Goal: Task Accomplishment & Management: Manage account settings

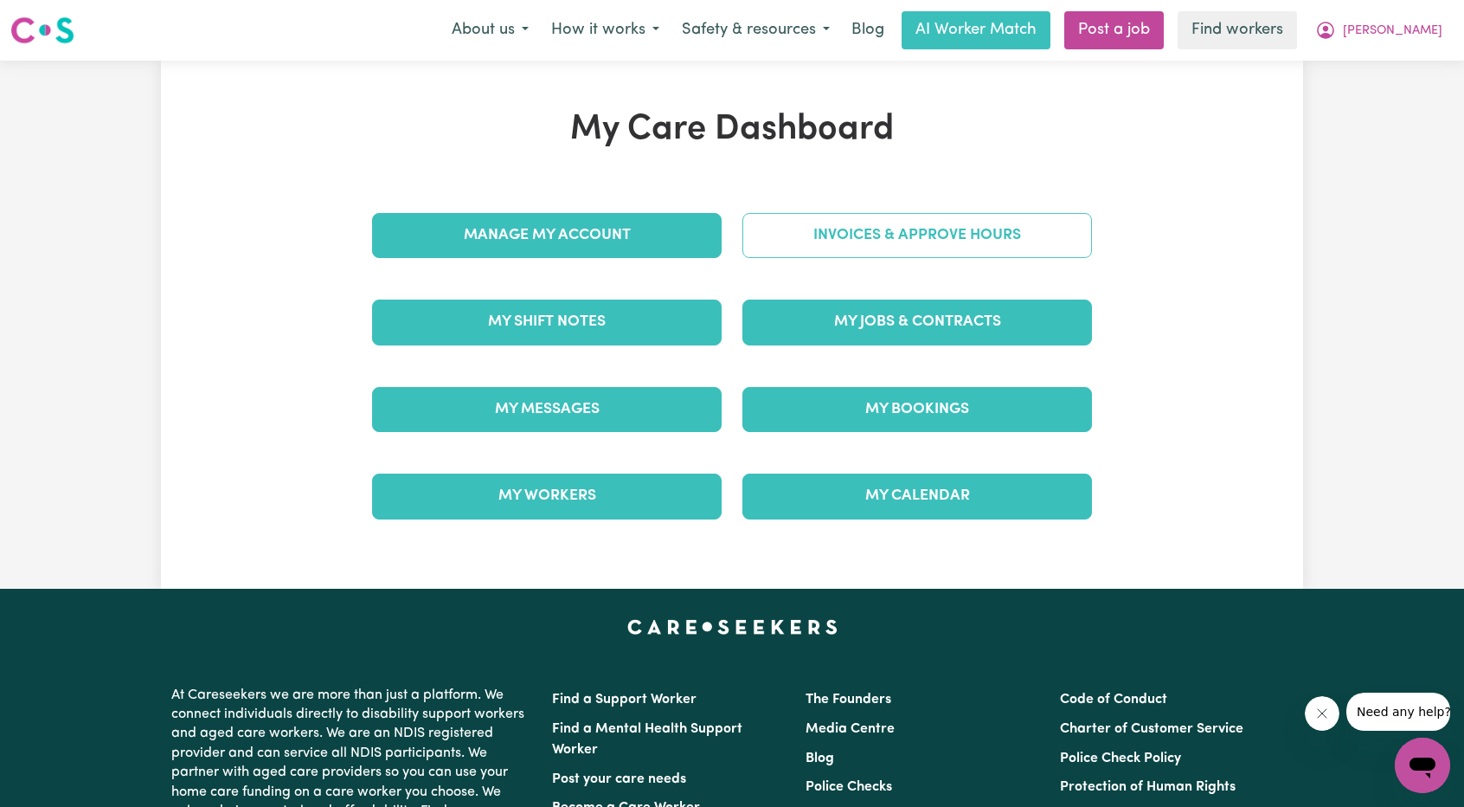
click at [865, 238] on link "Invoices & Approve Hours" at bounding box center [917, 235] width 350 height 45
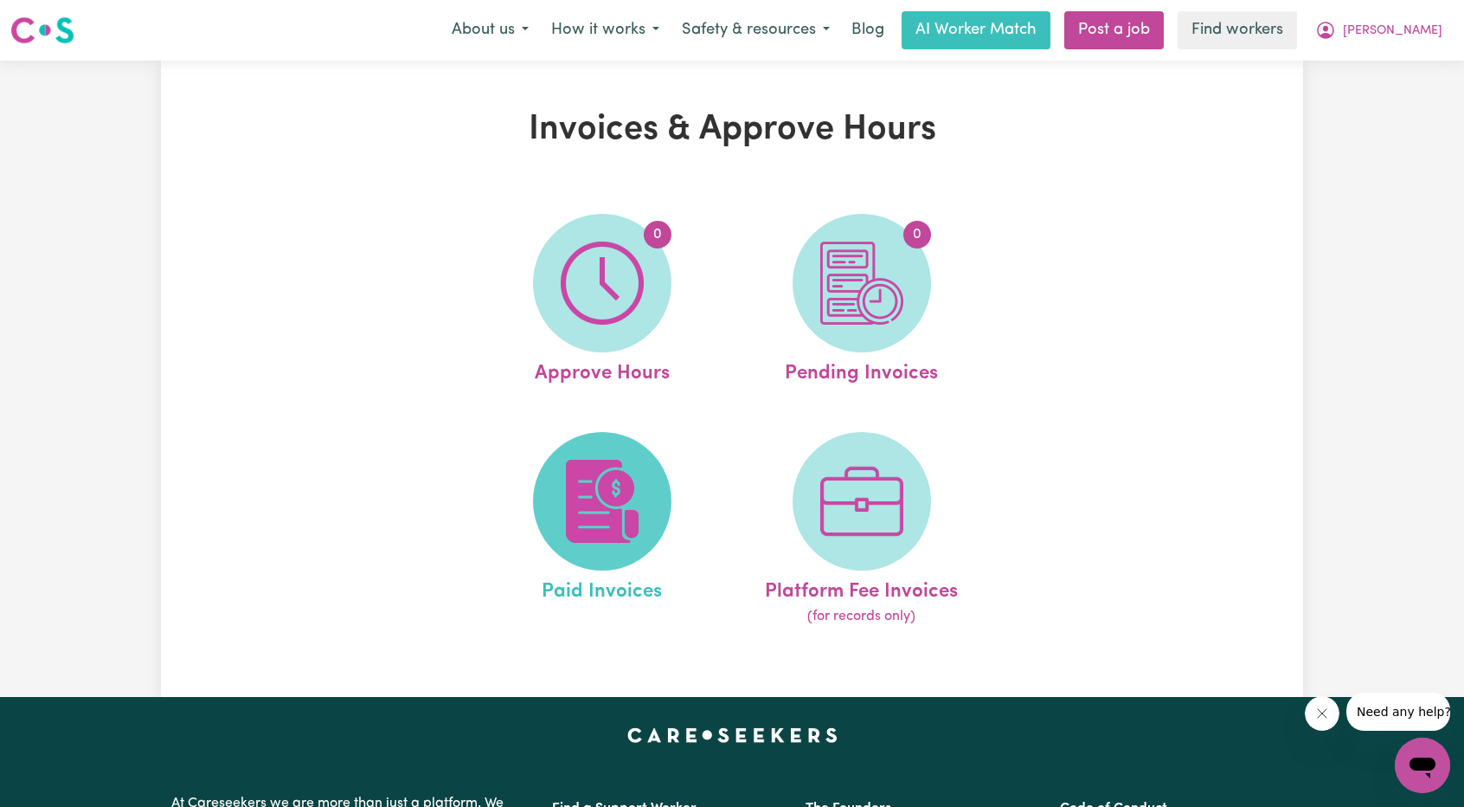
click at [575, 472] on img at bounding box center [602, 501] width 83 height 83
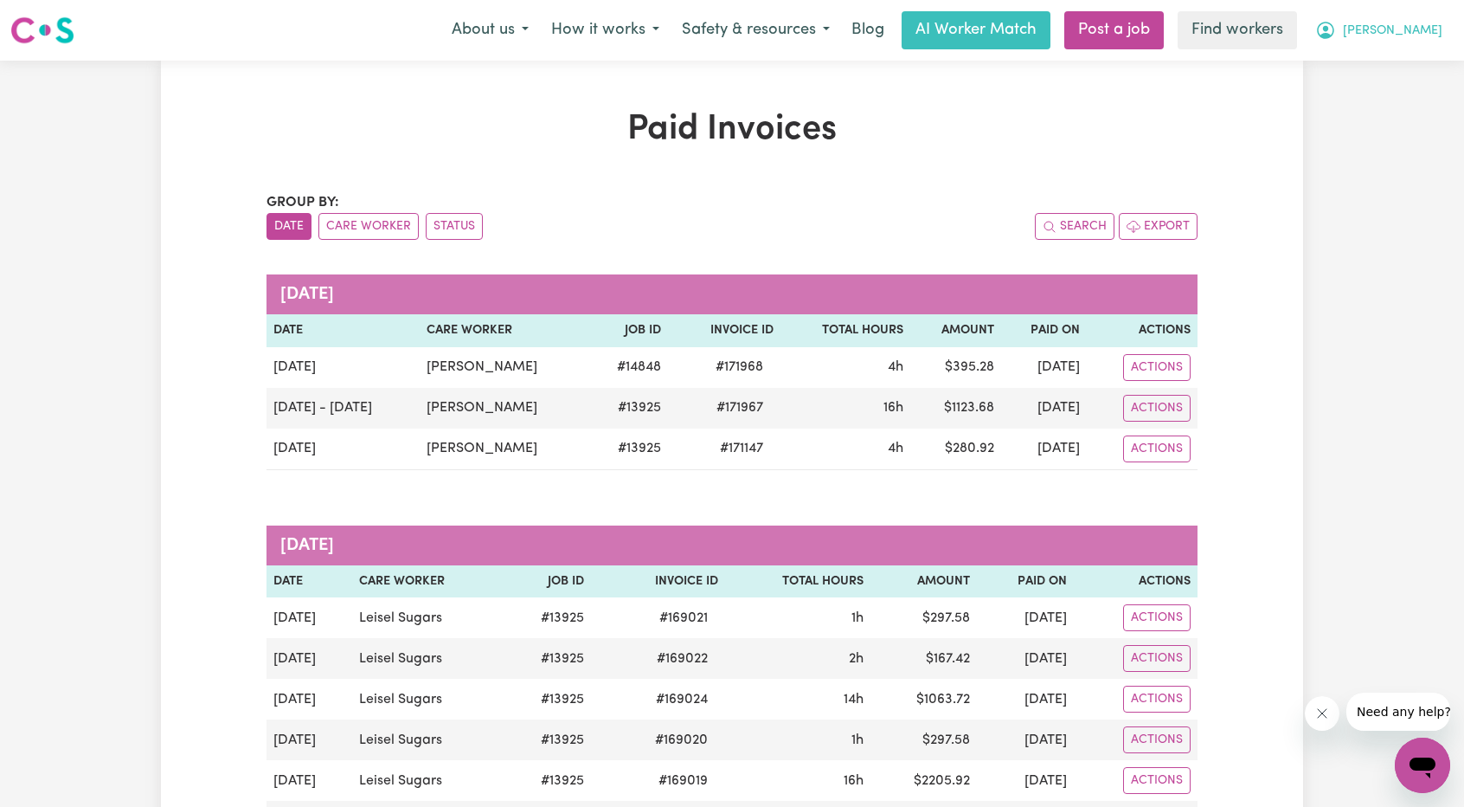
click at [1334, 35] on icon "My Account" at bounding box center [1325, 30] width 17 height 17
click at [1352, 94] on link "Logout" at bounding box center [1384, 99] width 137 height 33
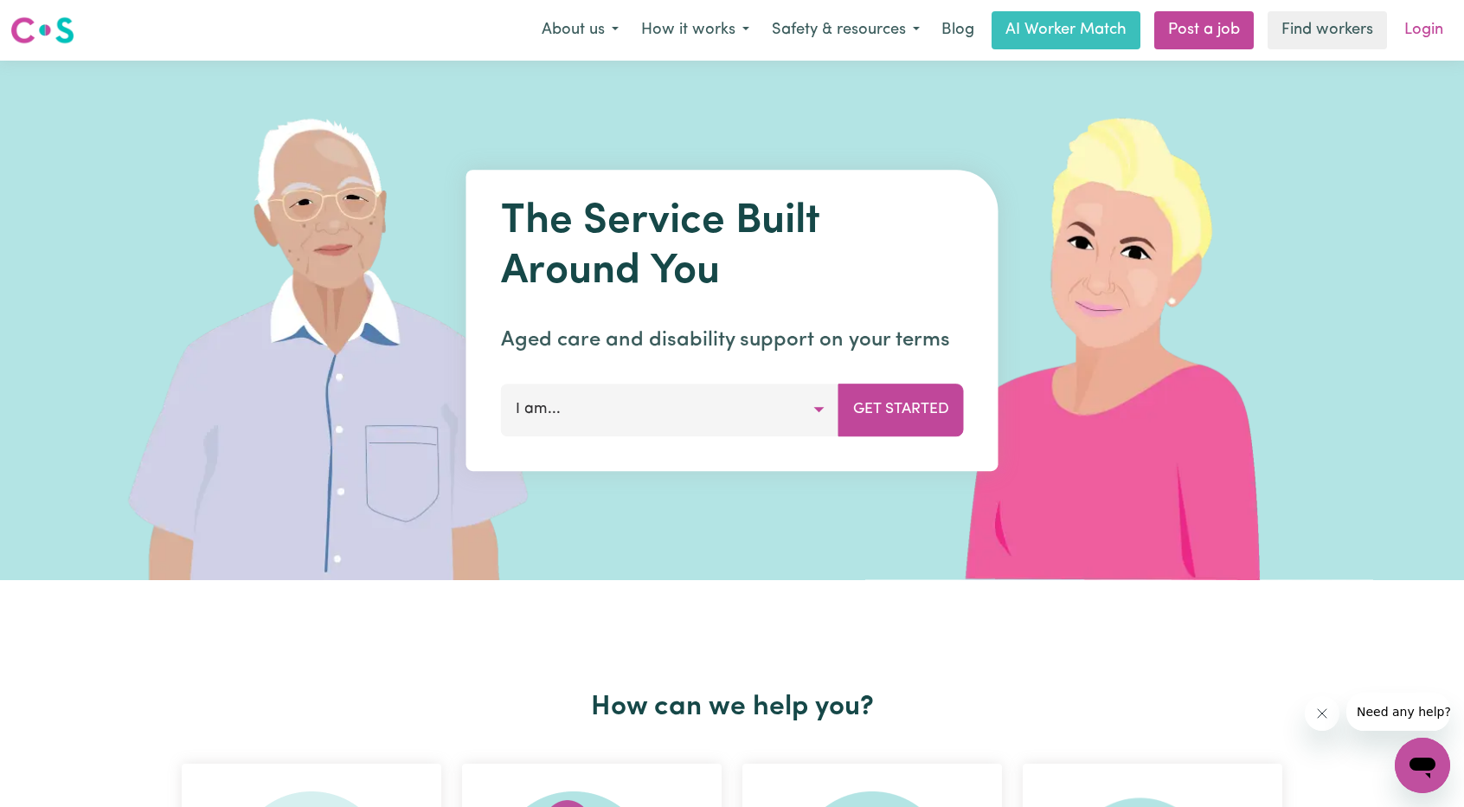
click at [1423, 22] on link "Login" at bounding box center [1424, 30] width 60 height 38
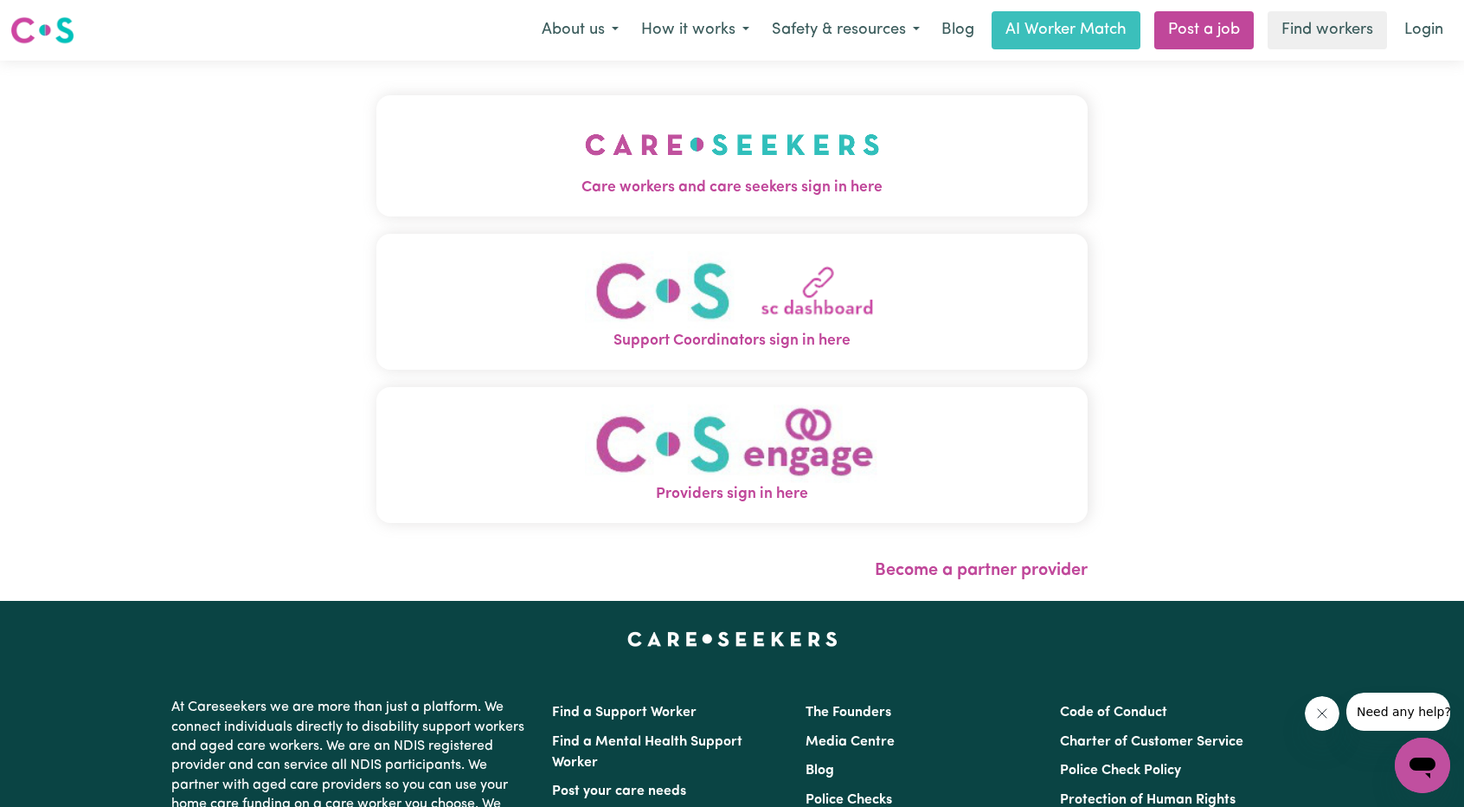
click at [604, 119] on img "Care workers and care seekers sign in here" at bounding box center [732, 144] width 295 height 64
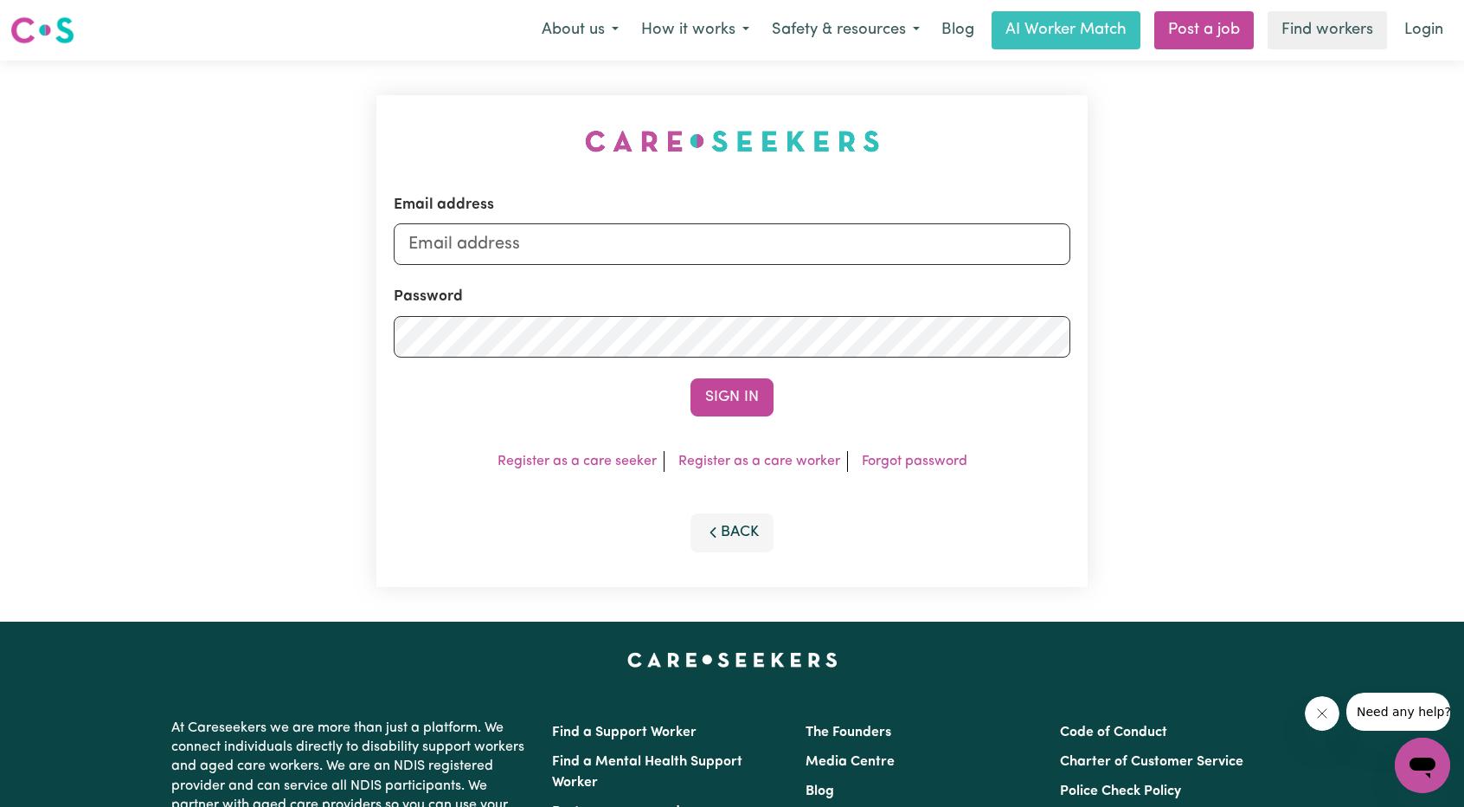
click at [670, 200] on div "Email address" at bounding box center [732, 229] width 677 height 71
click at [646, 237] on input "Email address" at bounding box center [732, 244] width 677 height 42
drag, startPoint x: 500, startPoint y: 241, endPoint x: 867, endPoint y: 312, distance: 373.7
click at [884, 305] on form "Email address [EMAIL_ADDRESS][PERSON_NAME][DOMAIN_NAME] Password Sign In" at bounding box center [732, 305] width 677 height 222
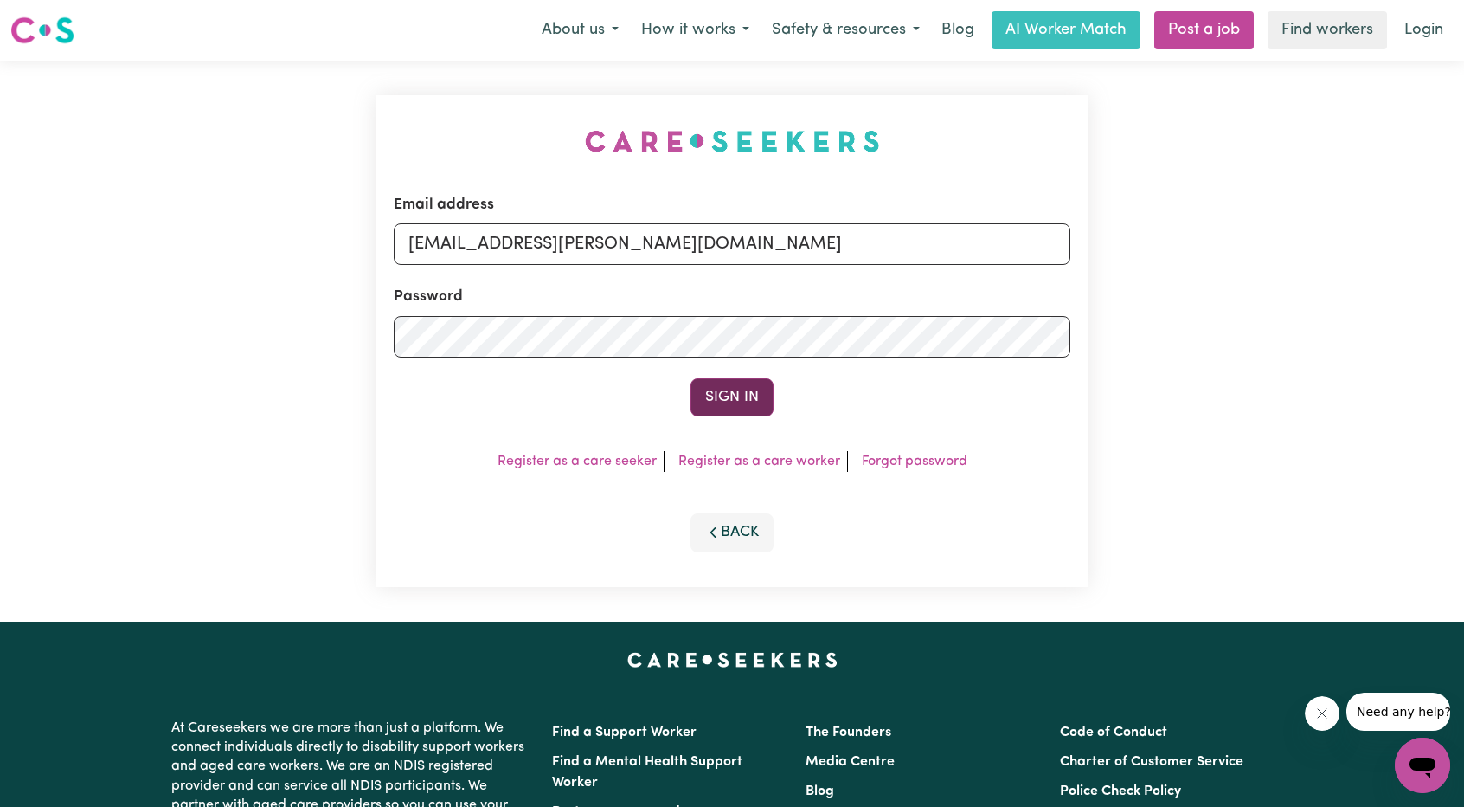
type input "[EMAIL_ADDRESS][PERSON_NAME][DOMAIN_NAME]"
click at [733, 413] on button "Sign In" at bounding box center [732, 397] width 83 height 38
